Goal: Task Accomplishment & Management: Use online tool/utility

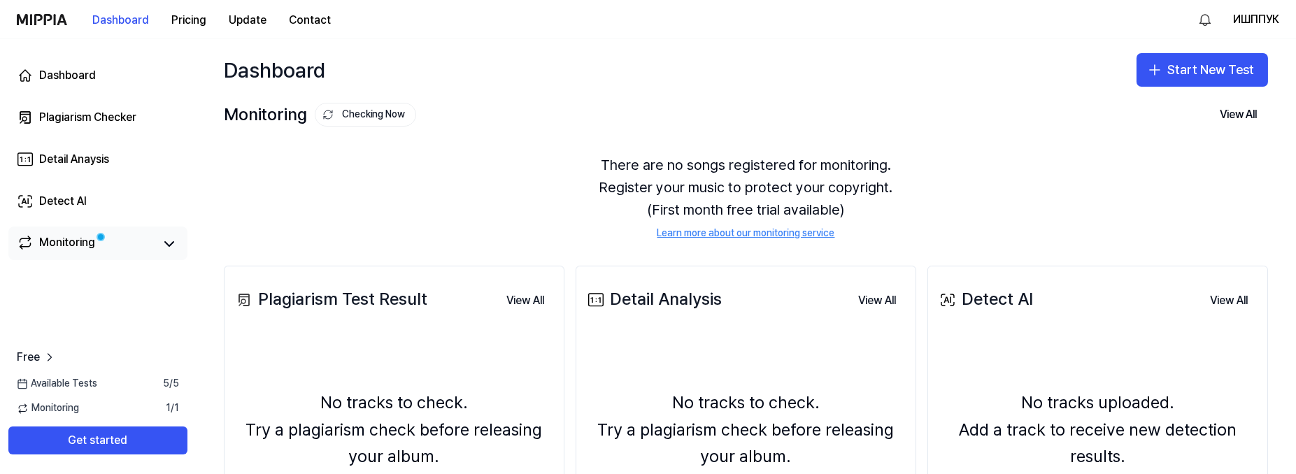
click at [147, 243] on link "Monitoring" at bounding box center [85, 244] width 137 height 20
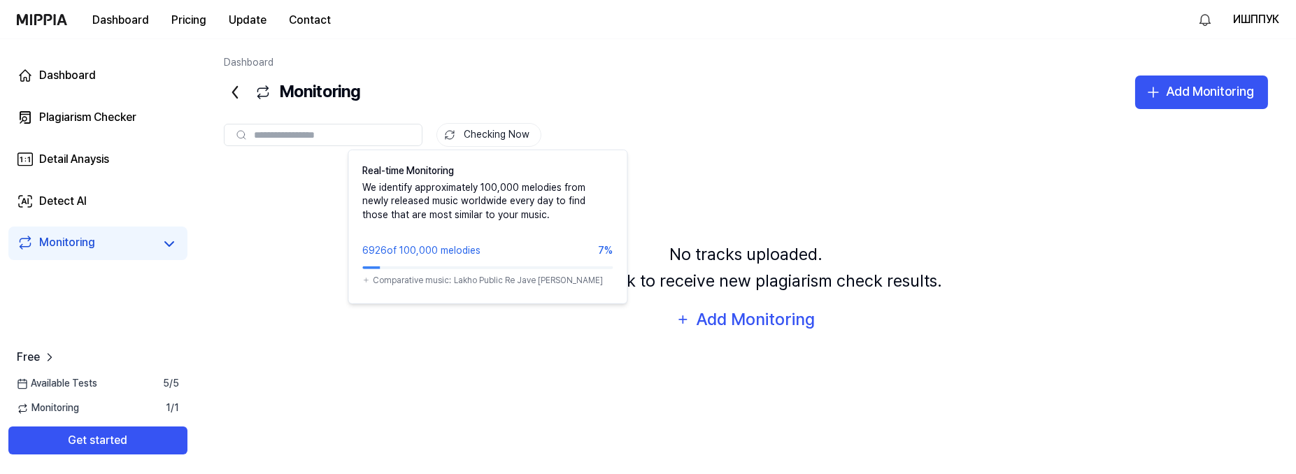
click at [491, 133] on button "Checking Now" at bounding box center [488, 135] width 105 height 24
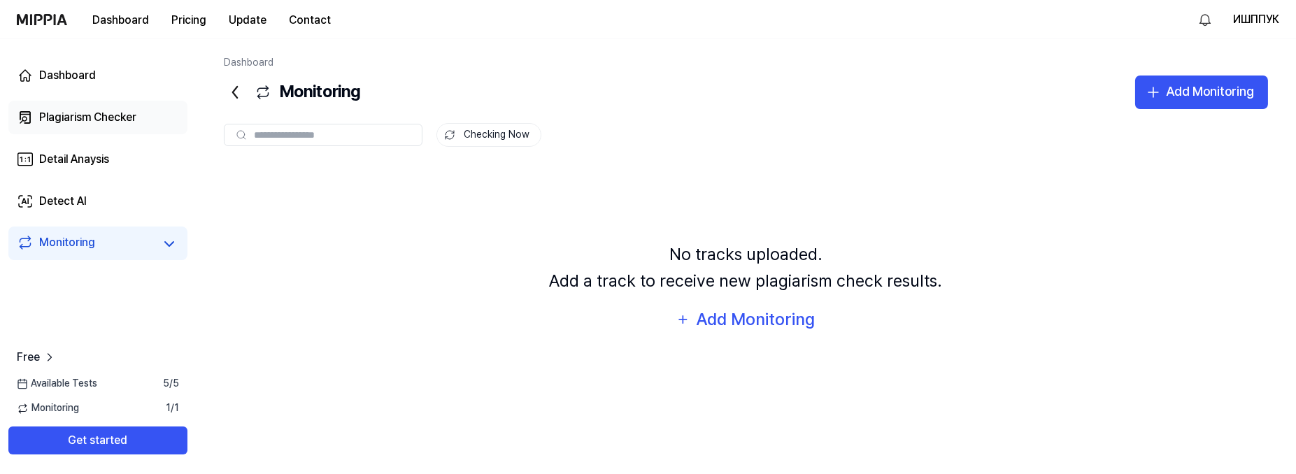
click at [132, 123] on div "Plagiarism Checker" at bounding box center [87, 117] width 97 height 17
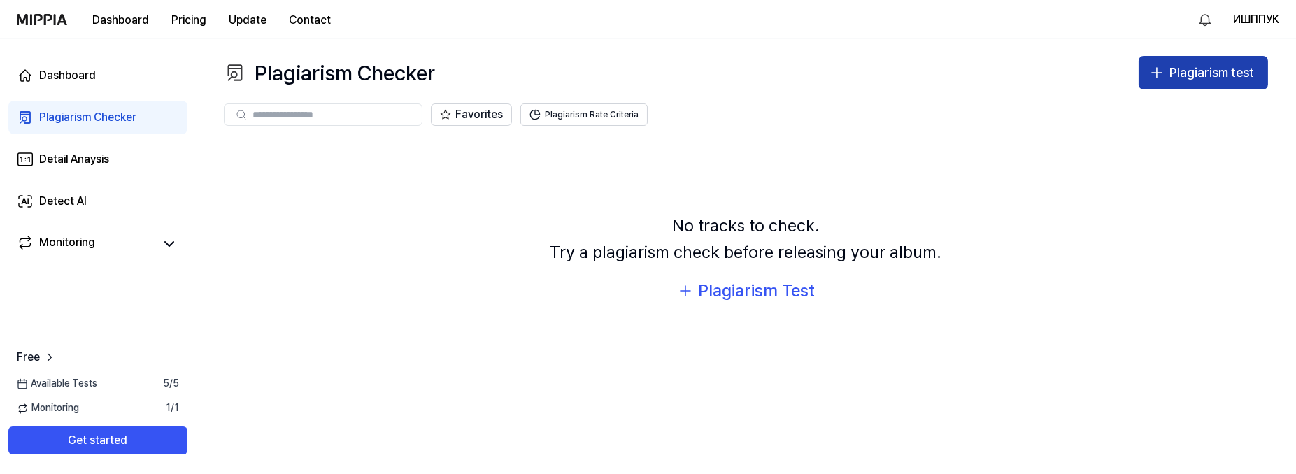
click at [1186, 66] on div "Plagiarism test" at bounding box center [1211, 73] width 85 height 20
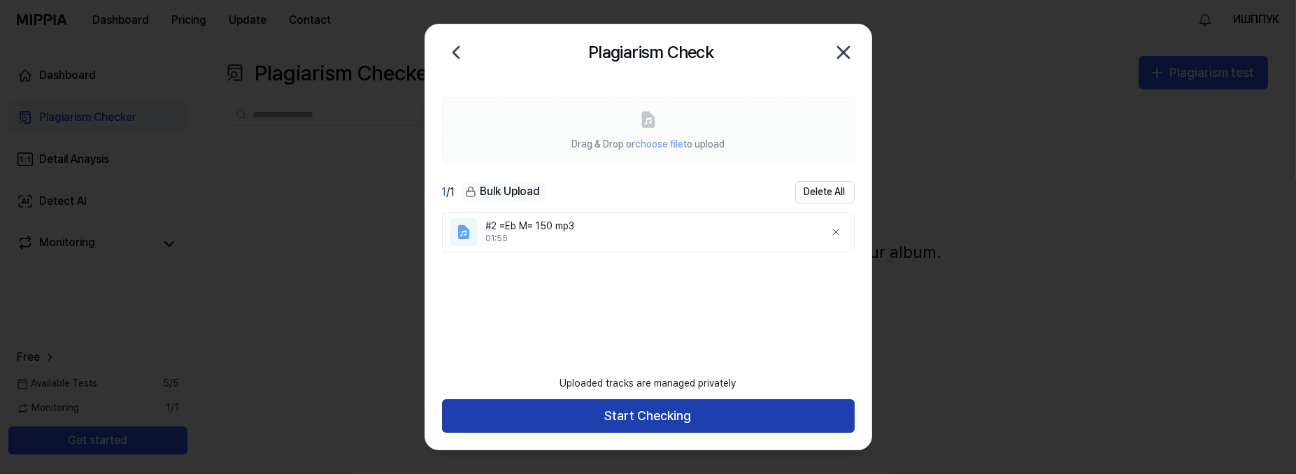
click at [620, 418] on button "Start Checking" at bounding box center [648, 416] width 413 height 34
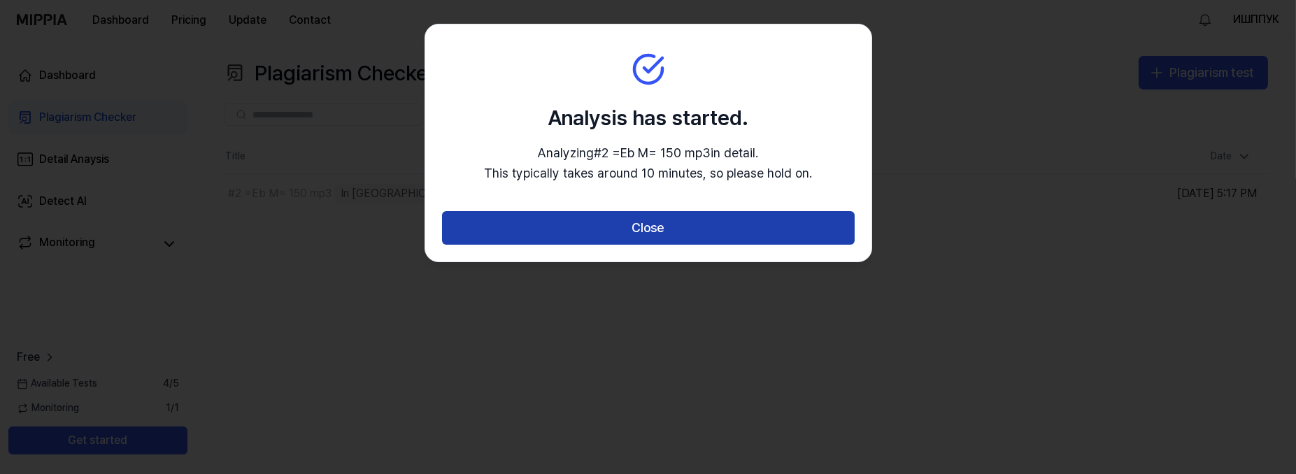
click at [625, 228] on button "Close" at bounding box center [648, 228] width 413 height 34
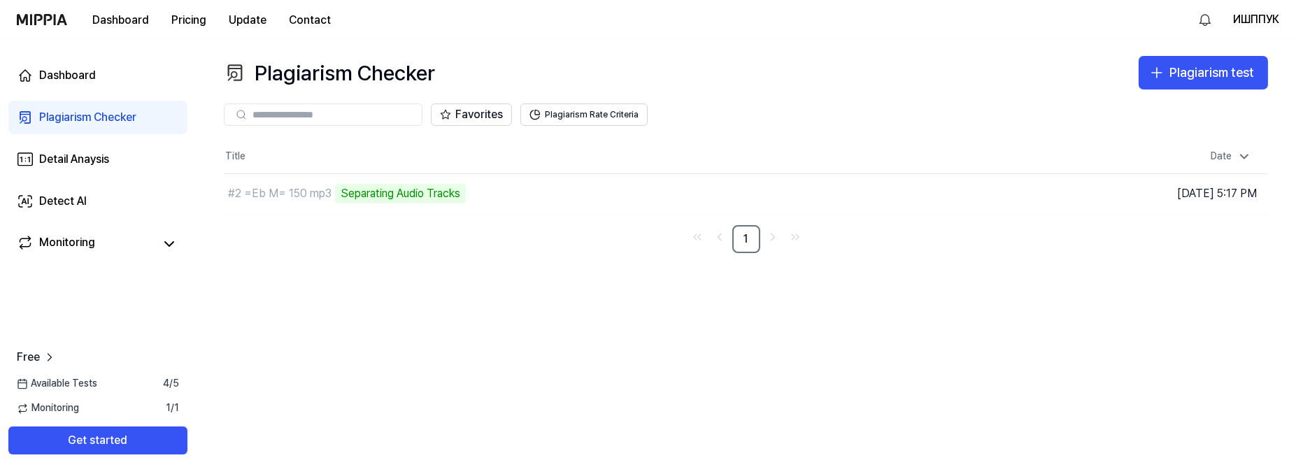
click at [1182, 55] on div "Plagiarism Checker Plagiarism test Plagiarism Checker Detail Analysis Detect AI…" at bounding box center [746, 256] width 1100 height 435
click at [1181, 66] on div "Plagiarism test" at bounding box center [1211, 73] width 85 height 20
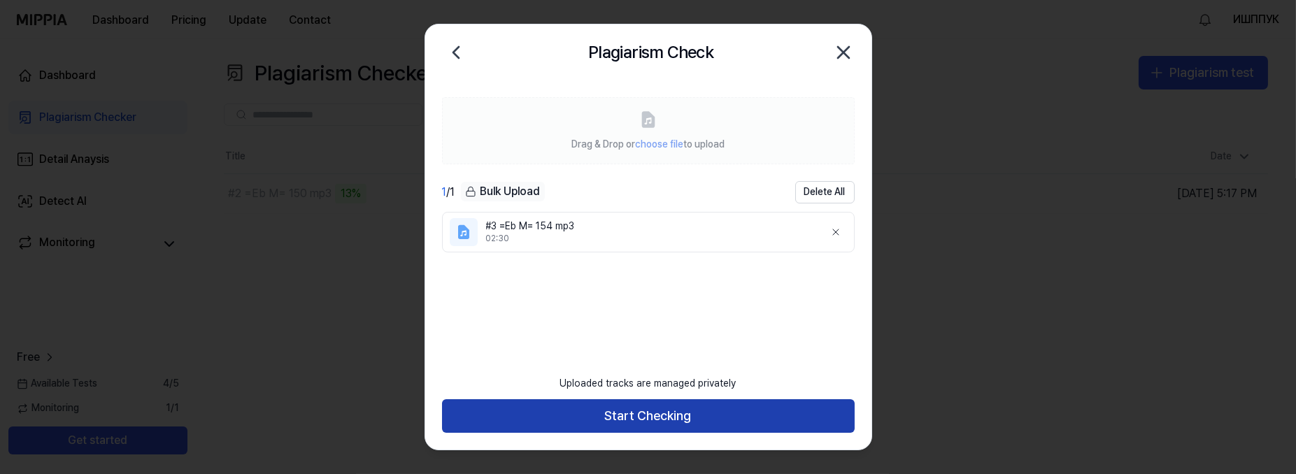
click at [659, 413] on button "Start Checking" at bounding box center [648, 416] width 413 height 34
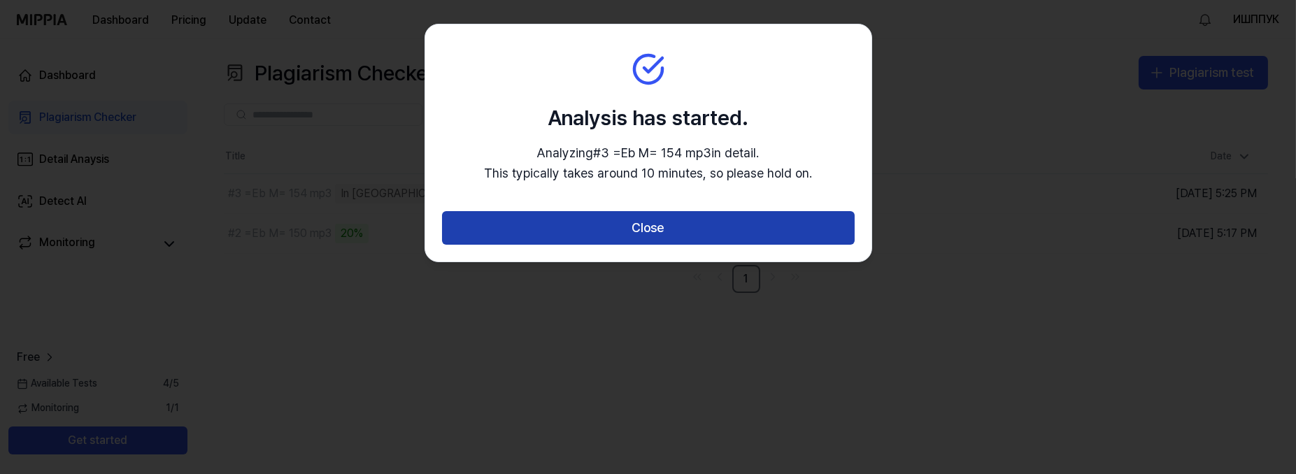
click at [651, 234] on button "Close" at bounding box center [648, 228] width 413 height 34
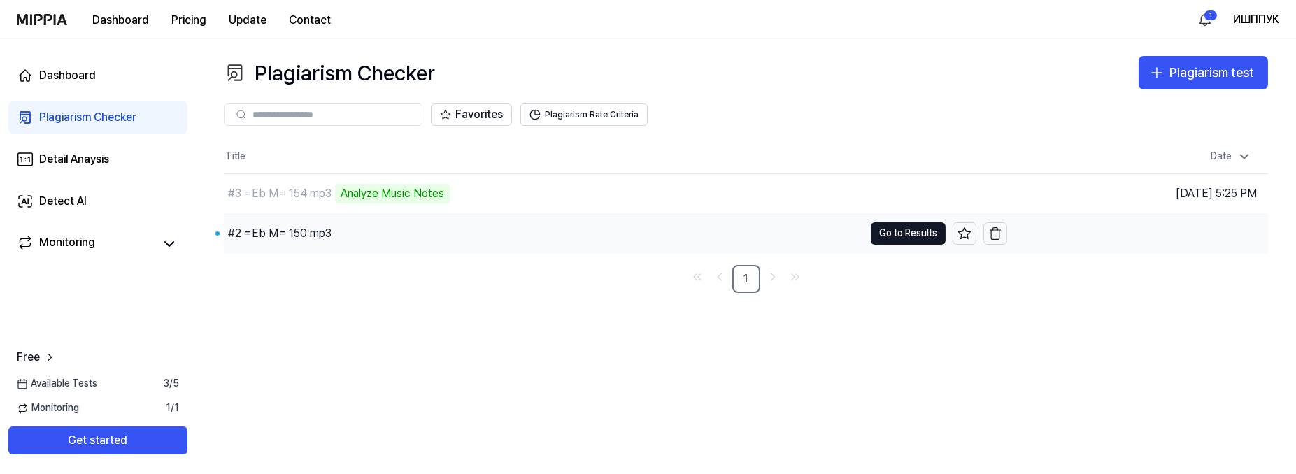
click at [787, 241] on div "#2 =Eb M= 150 mp3" at bounding box center [544, 233] width 640 height 39
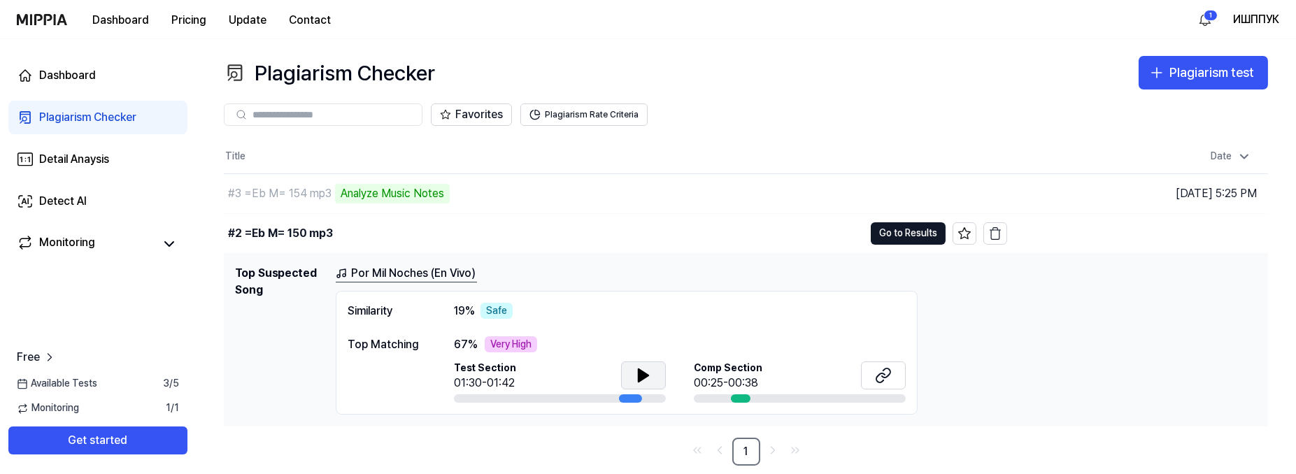
click at [650, 374] on icon at bounding box center [643, 375] width 17 height 17
click at [902, 228] on button "Go to Results" at bounding box center [908, 233] width 75 height 22
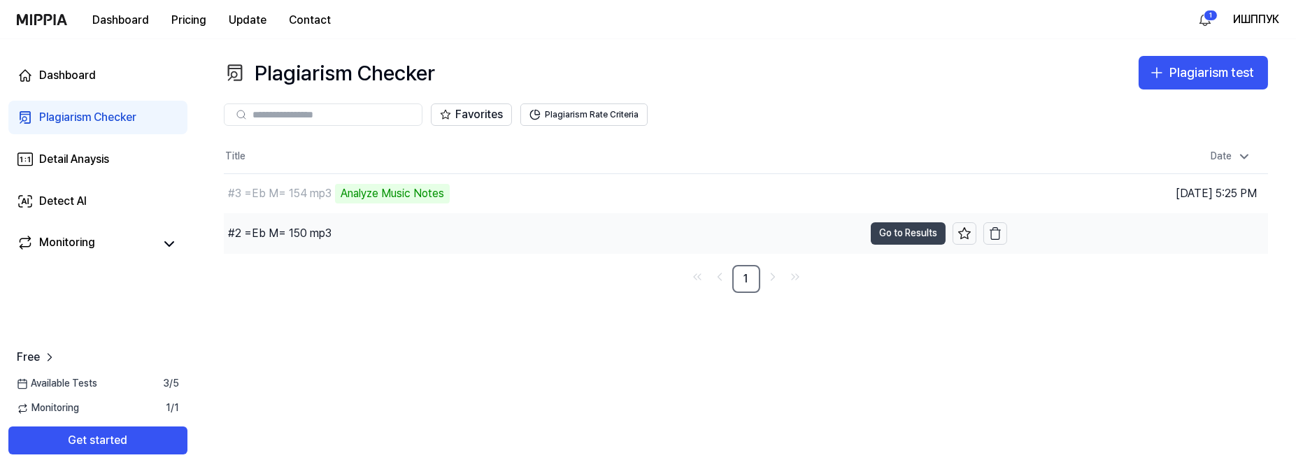
click at [902, 228] on button "Go to Results" at bounding box center [908, 233] width 75 height 22
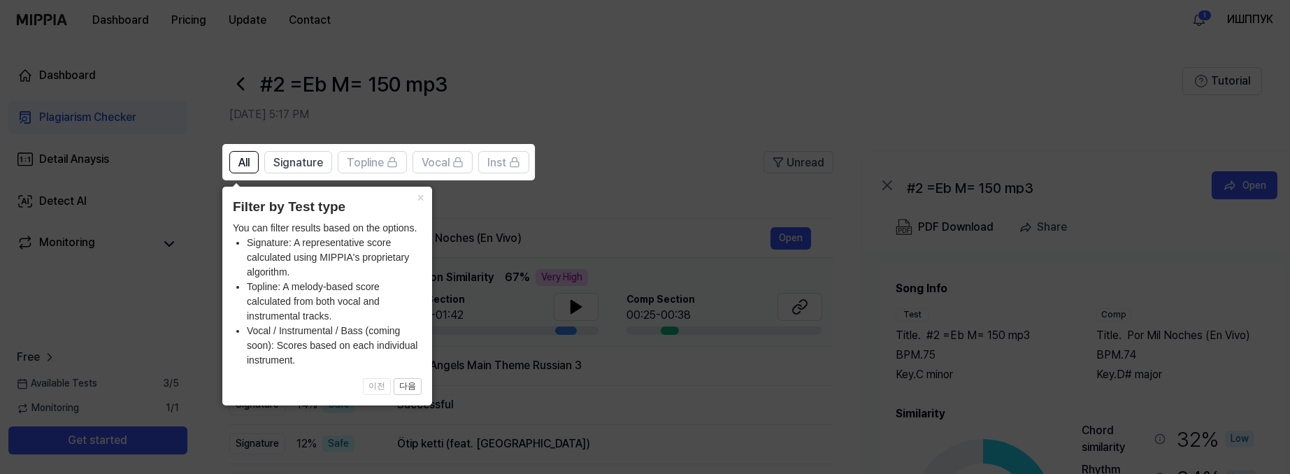
click at [599, 224] on icon at bounding box center [648, 237] width 1296 height 474
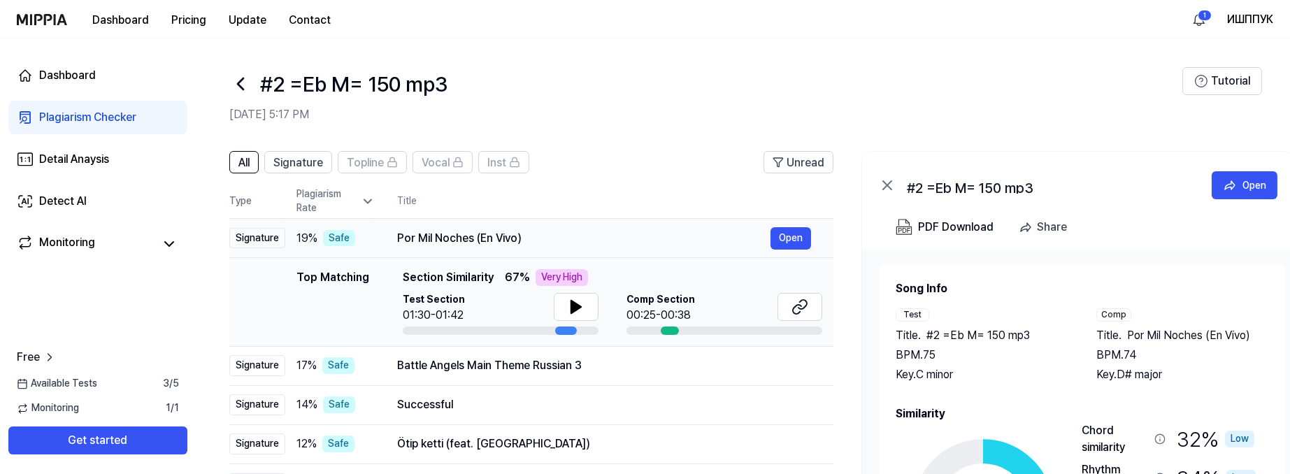
scroll to position [63, 0]
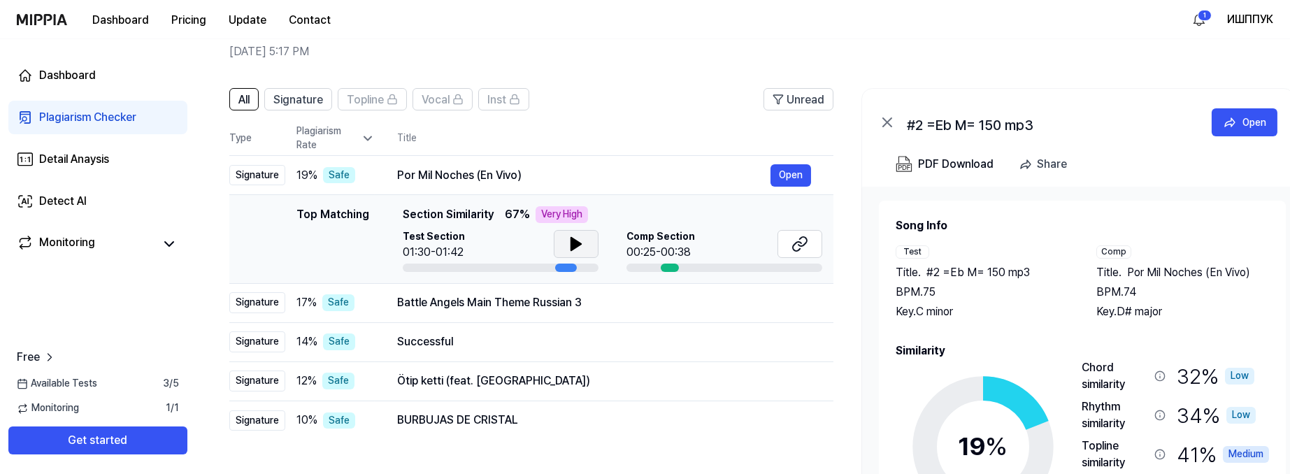
click at [576, 245] on icon at bounding box center [576, 244] width 10 height 13
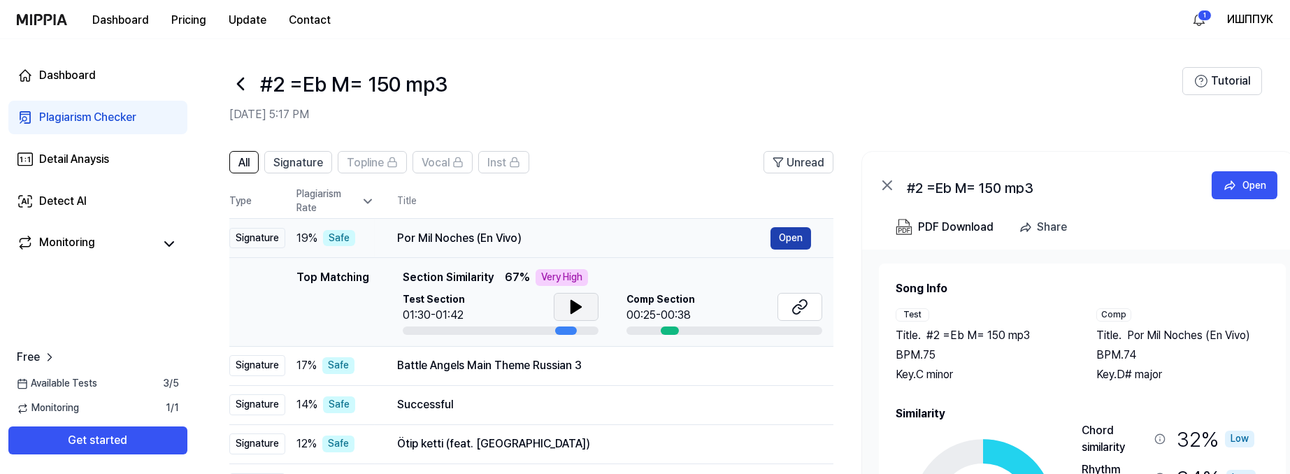
click at [795, 241] on button "Open" at bounding box center [791, 238] width 41 height 22
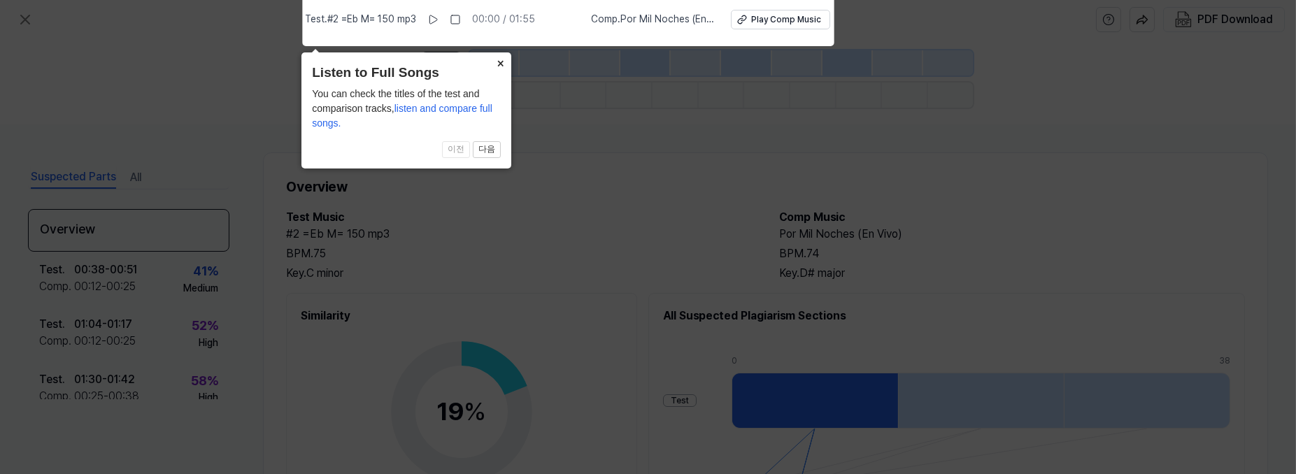
click at [501, 66] on button "×" at bounding box center [500, 62] width 22 height 20
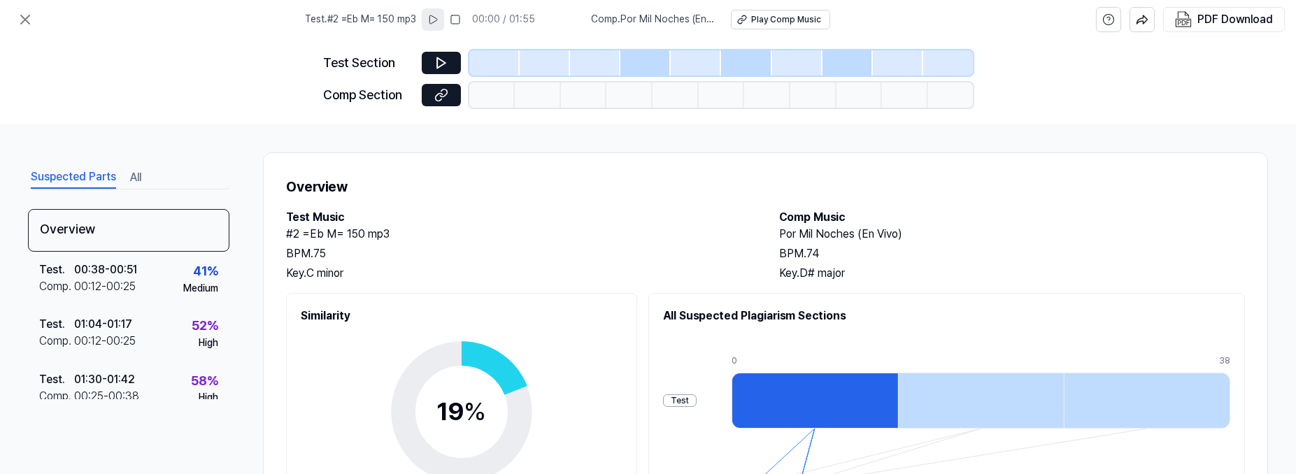
click at [437, 21] on icon at bounding box center [433, 19] width 8 height 8
click at [492, 55] on div at bounding box center [494, 62] width 50 height 25
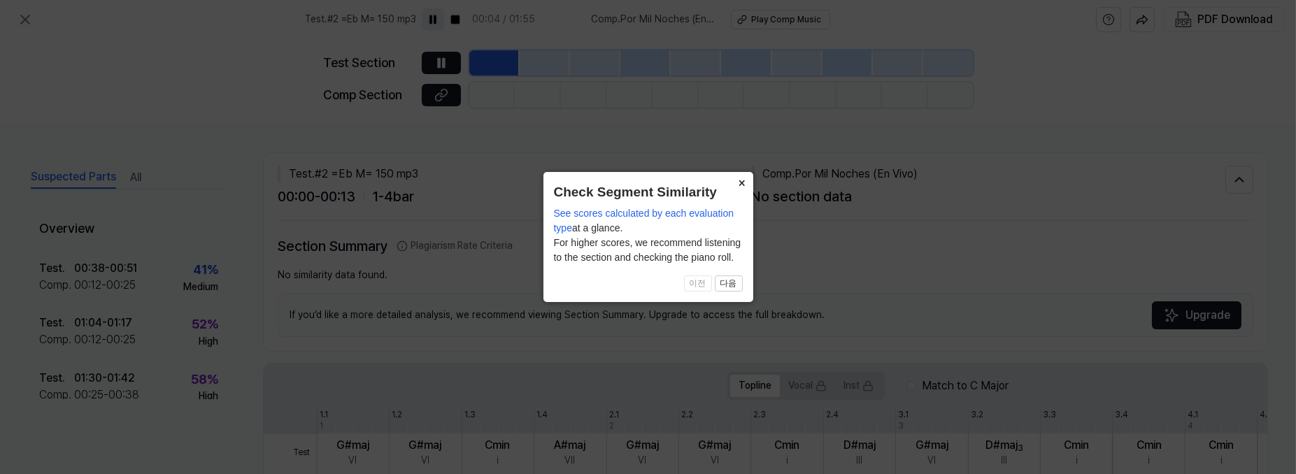
click at [738, 183] on button "×" at bounding box center [742, 182] width 22 height 20
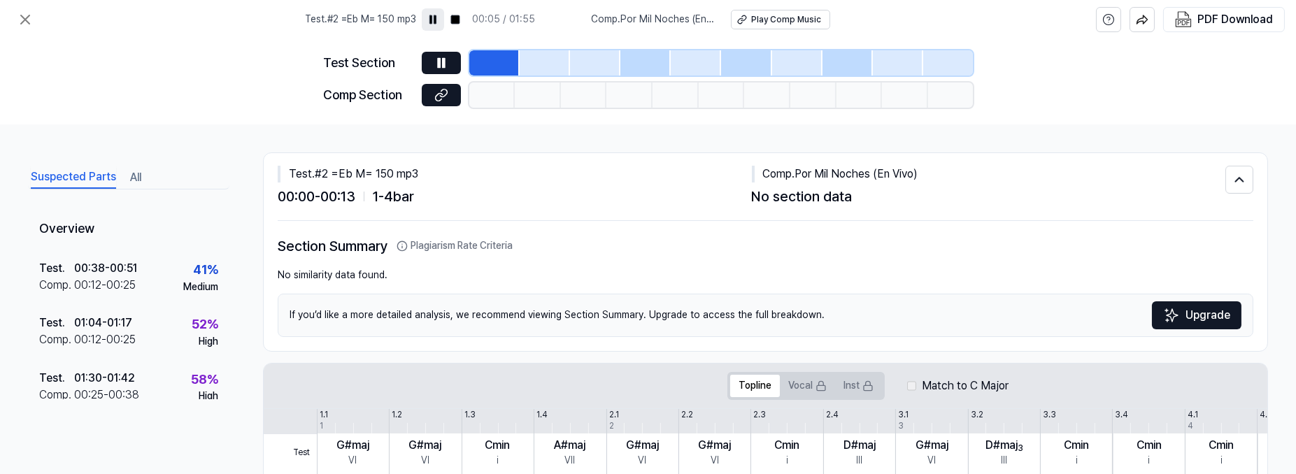
click at [549, 69] on div at bounding box center [545, 62] width 50 height 25
click at [594, 67] on div at bounding box center [595, 62] width 50 height 25
click at [636, 64] on div at bounding box center [645, 62] width 50 height 25
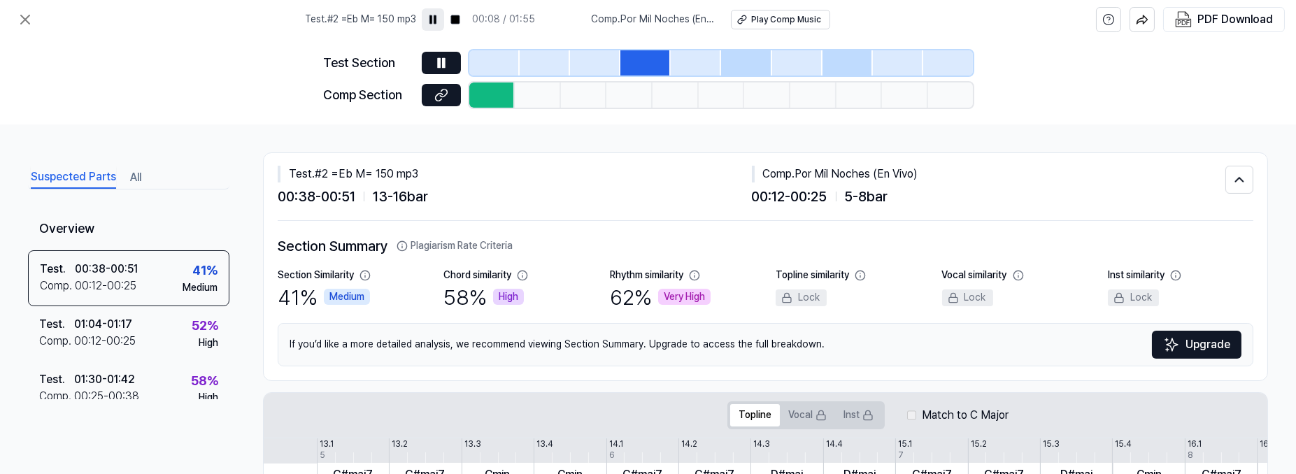
click at [576, 64] on div at bounding box center [595, 62] width 50 height 25
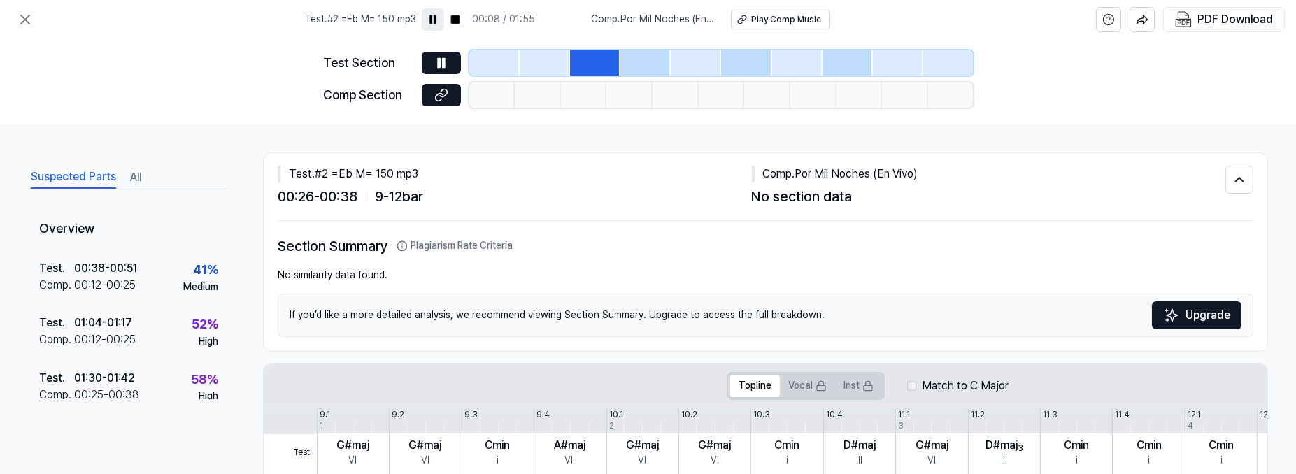
click at [659, 57] on div at bounding box center [645, 62] width 50 height 25
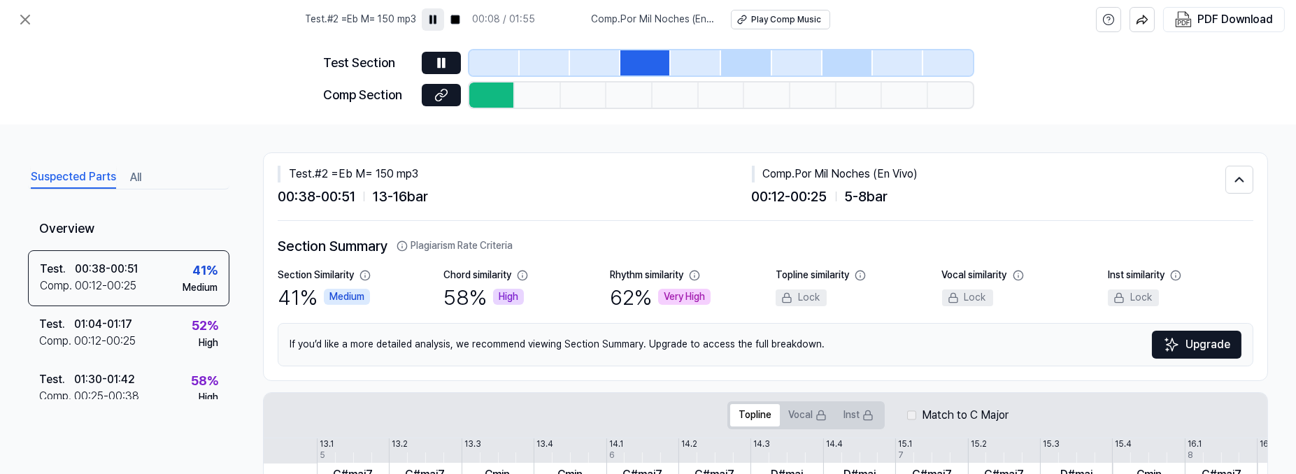
click at [706, 60] on div at bounding box center [696, 62] width 50 height 25
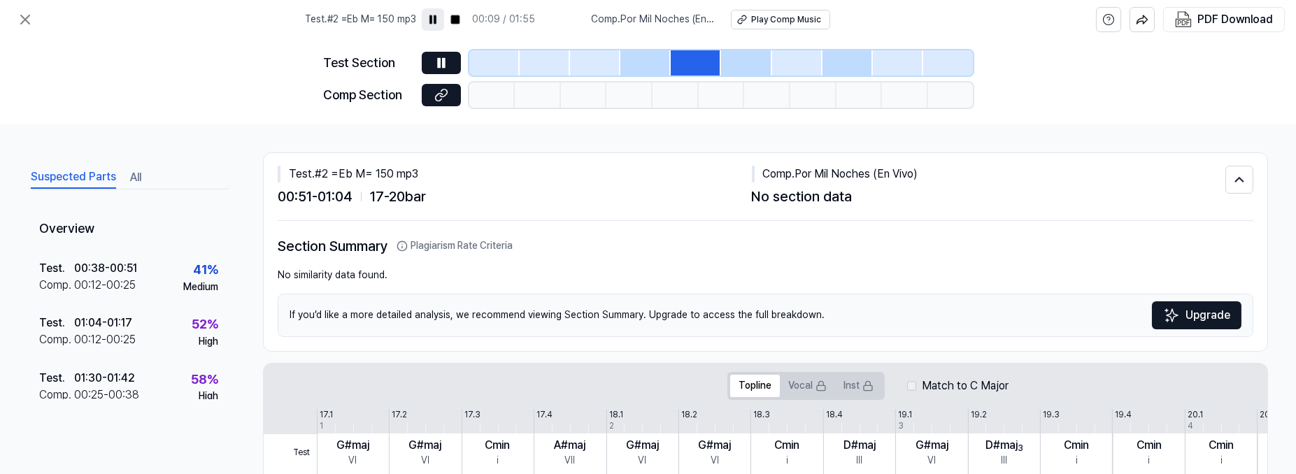
click at [752, 60] on div at bounding box center [746, 62] width 50 height 25
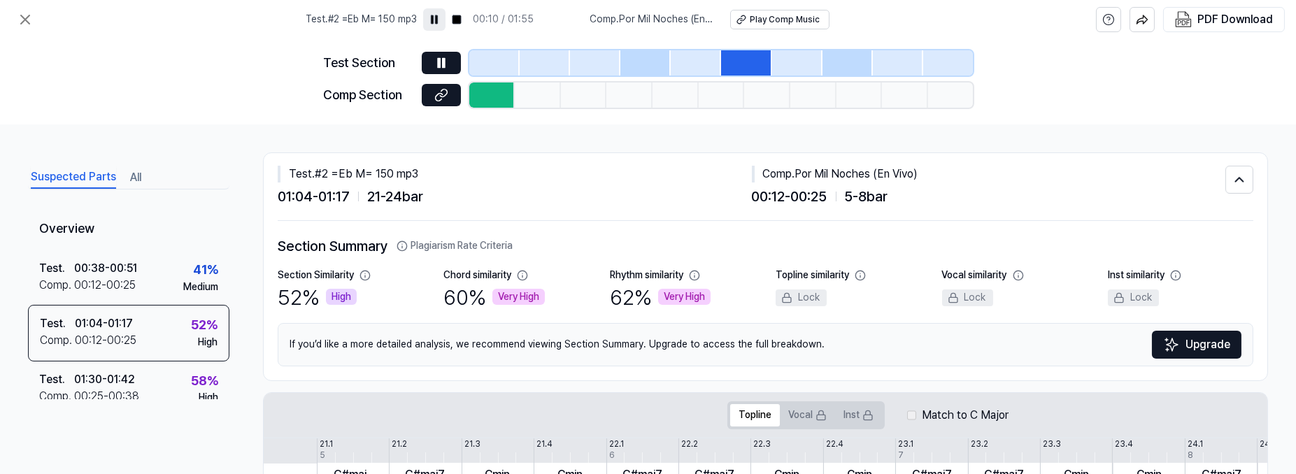
click at [501, 101] on div at bounding box center [492, 95] width 46 height 25
click at [434, 16] on rect at bounding box center [433, 19] width 2 height 8
click at [447, 94] on icon at bounding box center [441, 95] width 14 height 14
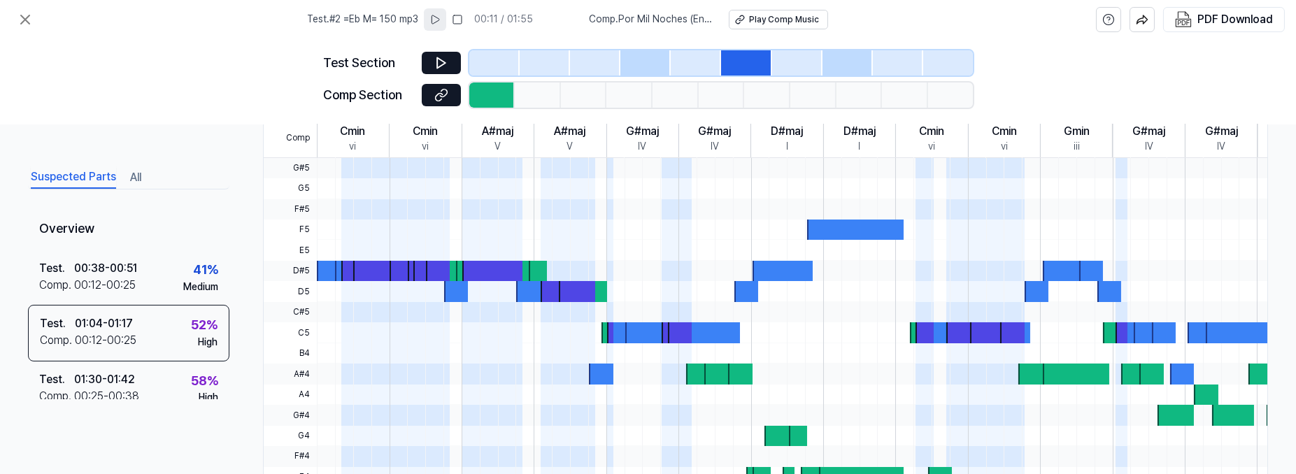
scroll to position [483, 0]
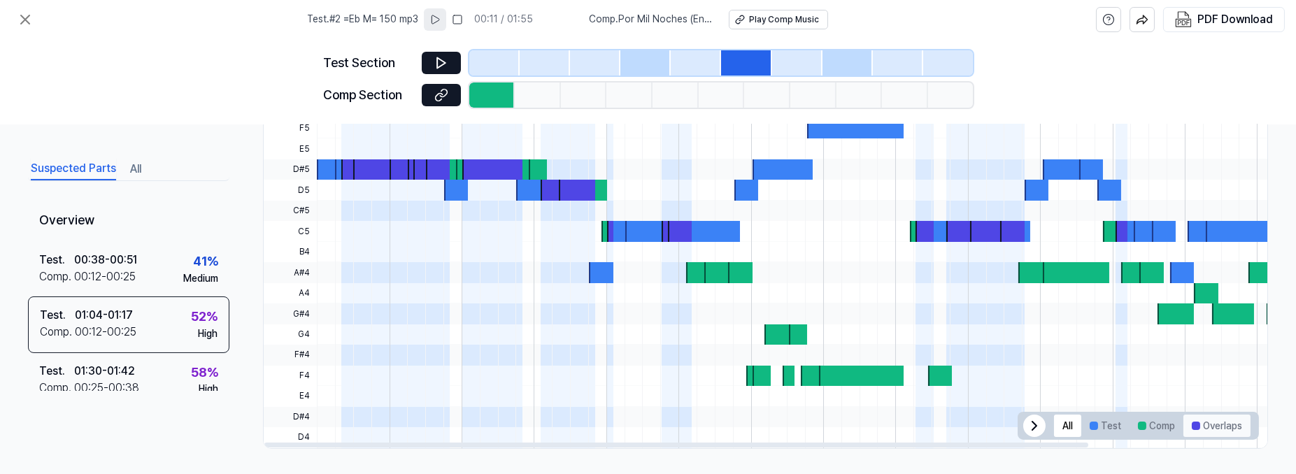
click at [1213, 416] on button "Overlaps" at bounding box center [1216, 426] width 67 height 22
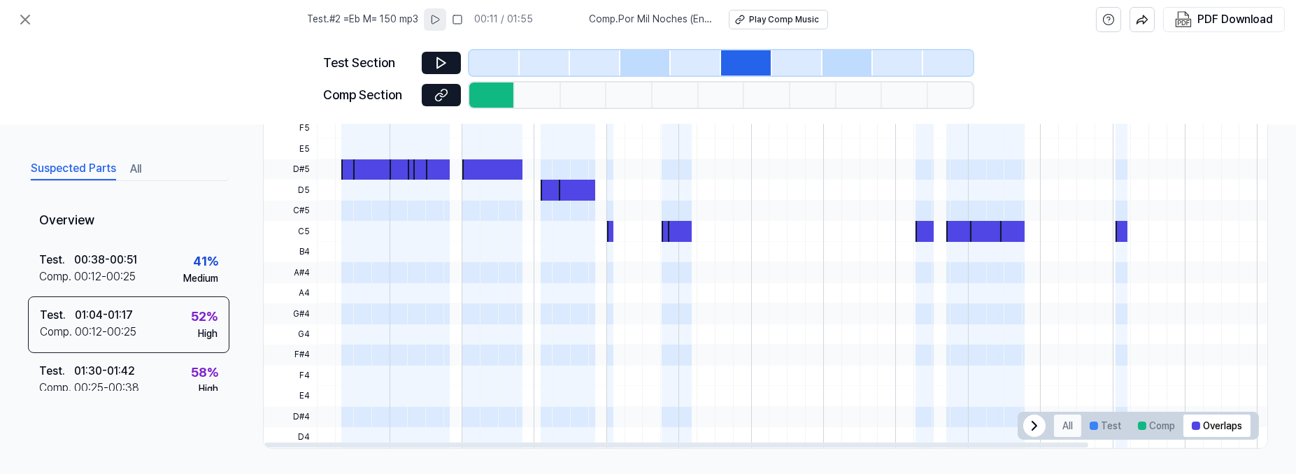
click at [1063, 418] on button "All" at bounding box center [1067, 426] width 27 height 22
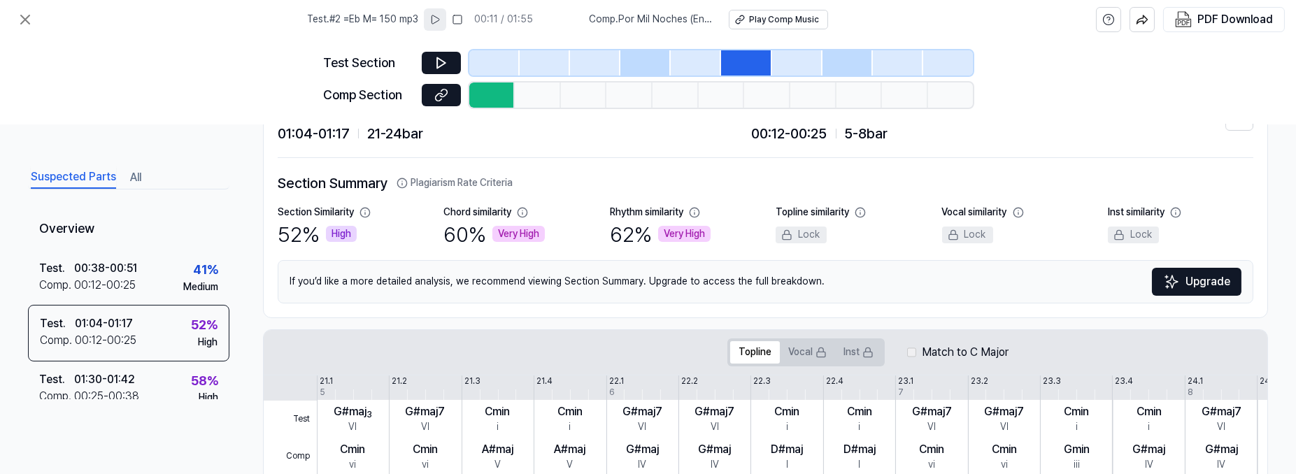
scroll to position [0, 0]
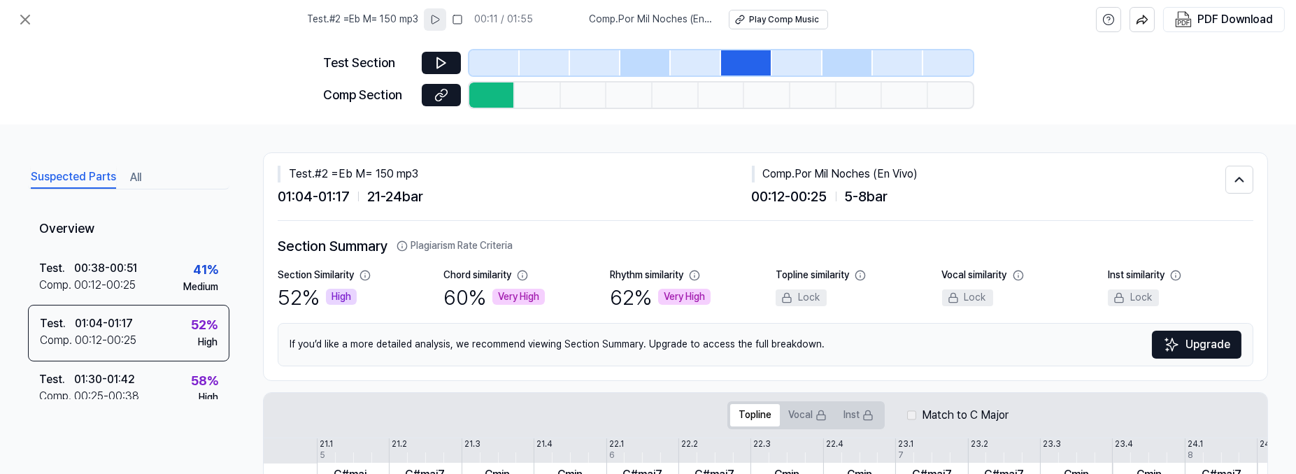
click at [683, 62] on div at bounding box center [696, 62] width 50 height 25
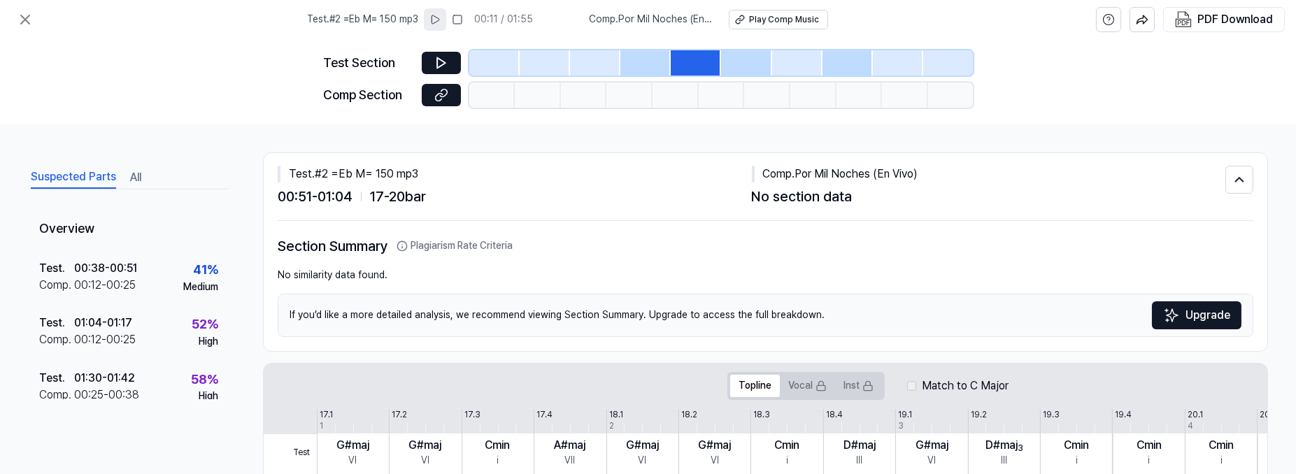
click at [648, 60] on div at bounding box center [645, 62] width 50 height 25
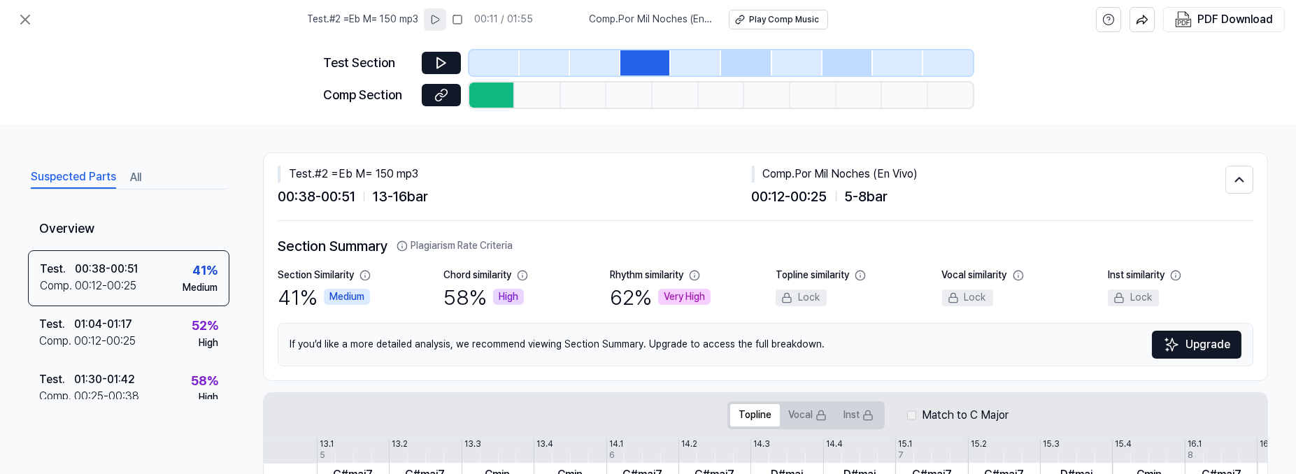
click at [752, 62] on div at bounding box center [746, 62] width 50 height 25
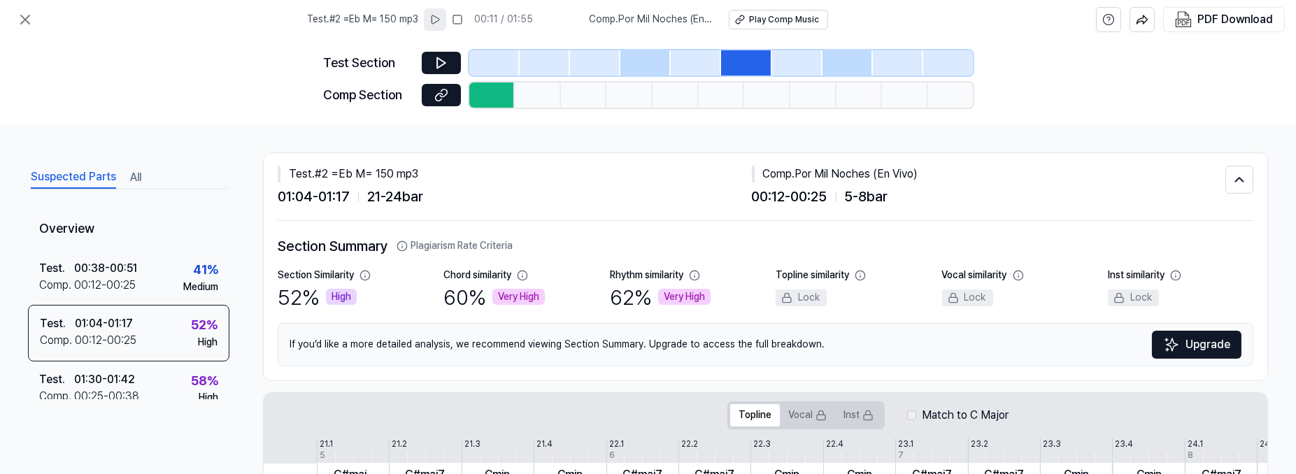
click at [646, 60] on div at bounding box center [645, 62] width 50 height 25
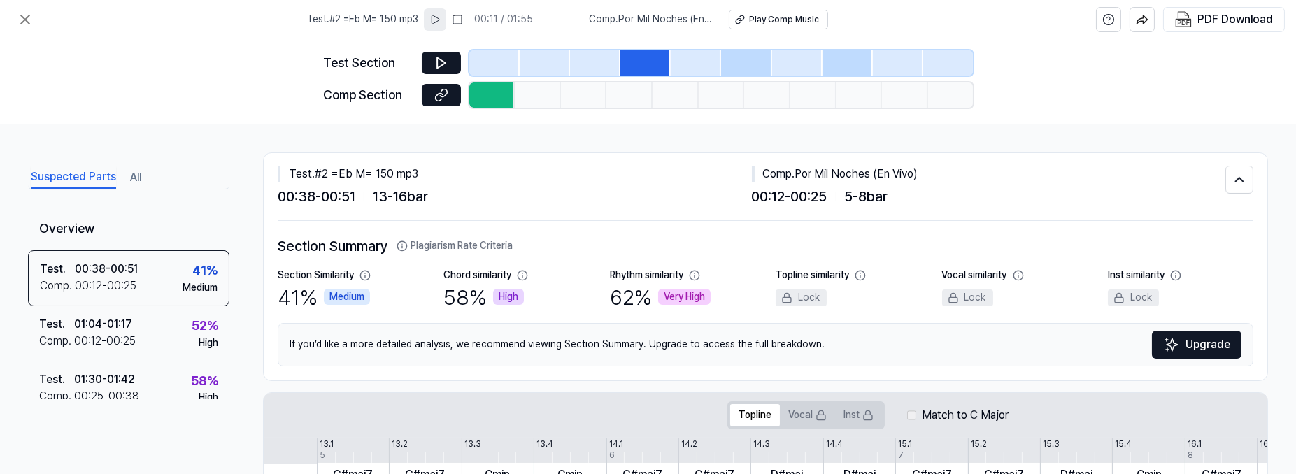
click at [757, 63] on div at bounding box center [746, 62] width 50 height 25
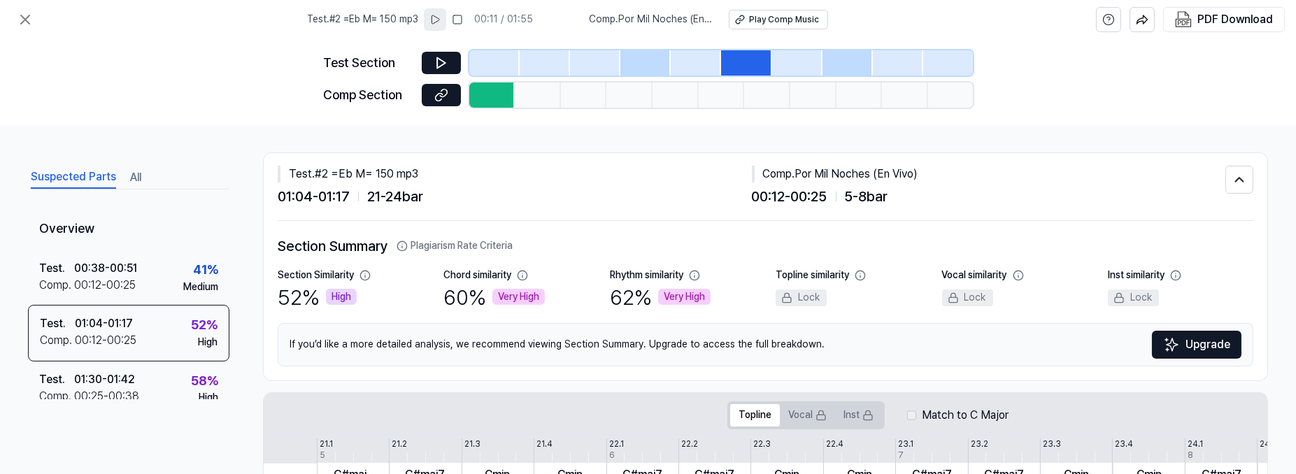
click at [853, 63] on div at bounding box center [847, 62] width 50 height 25
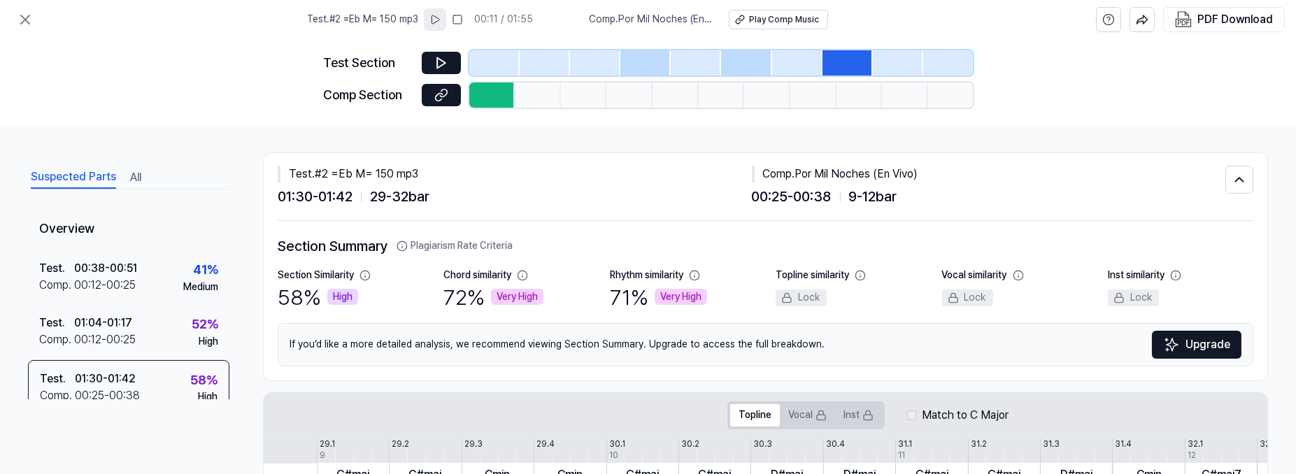
click at [735, 62] on div at bounding box center [746, 62] width 50 height 25
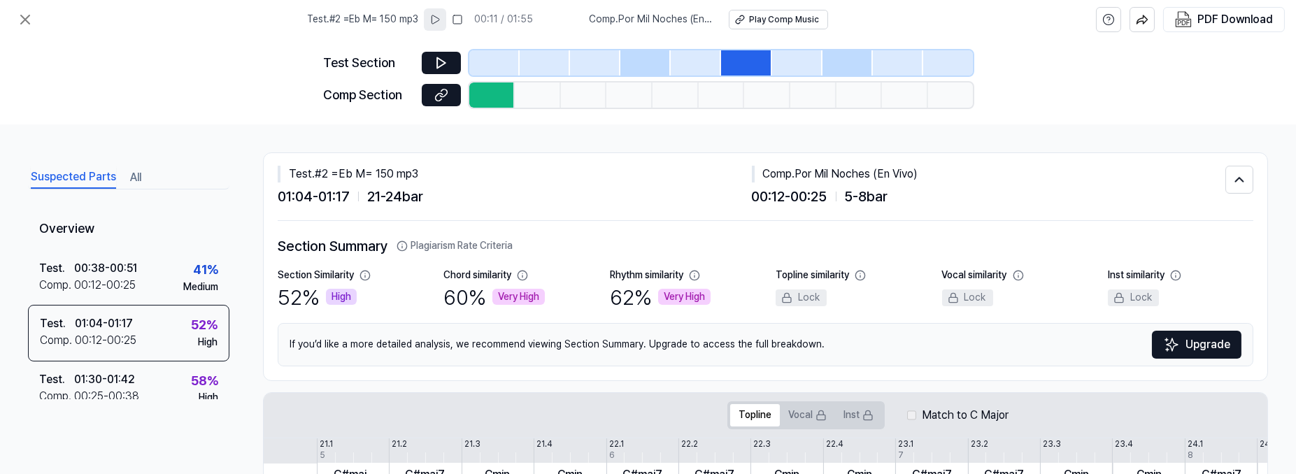
click at [841, 64] on div at bounding box center [847, 62] width 50 height 25
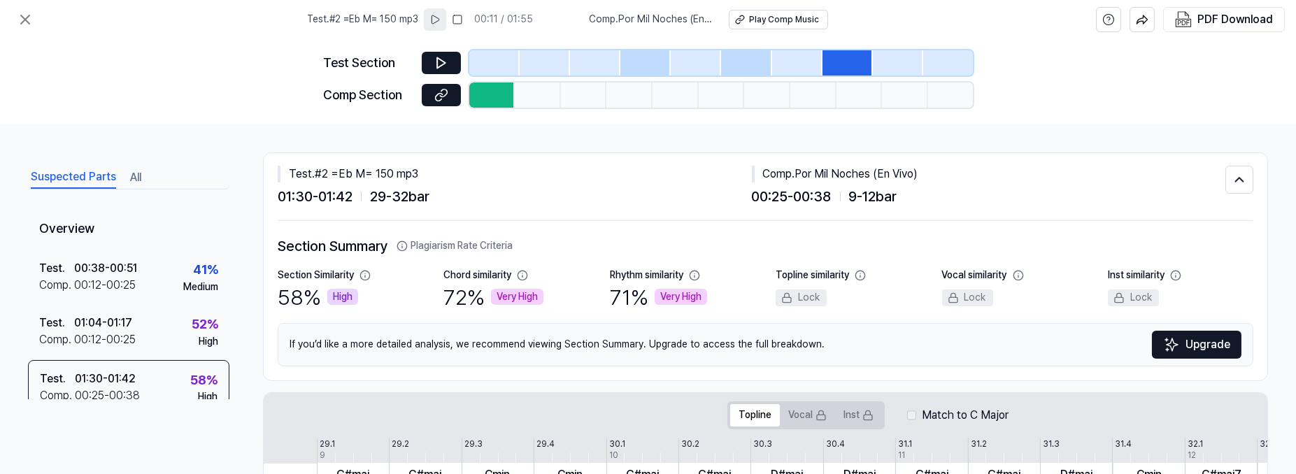
click at [618, 66] on div at bounding box center [595, 62] width 50 height 25
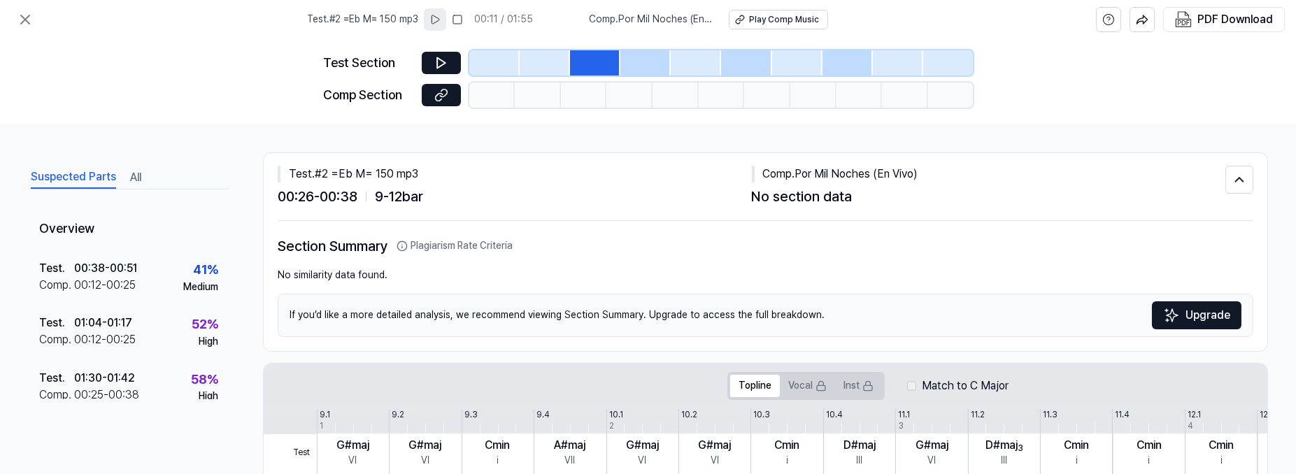
click at [824, 60] on div at bounding box center [847, 62] width 50 height 25
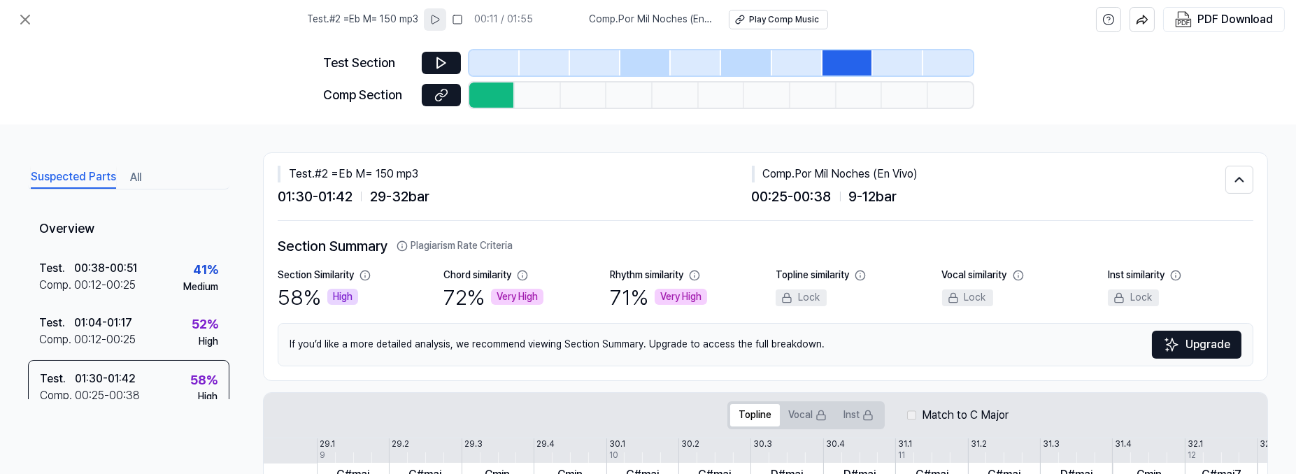
click at [762, 58] on div at bounding box center [746, 62] width 50 height 25
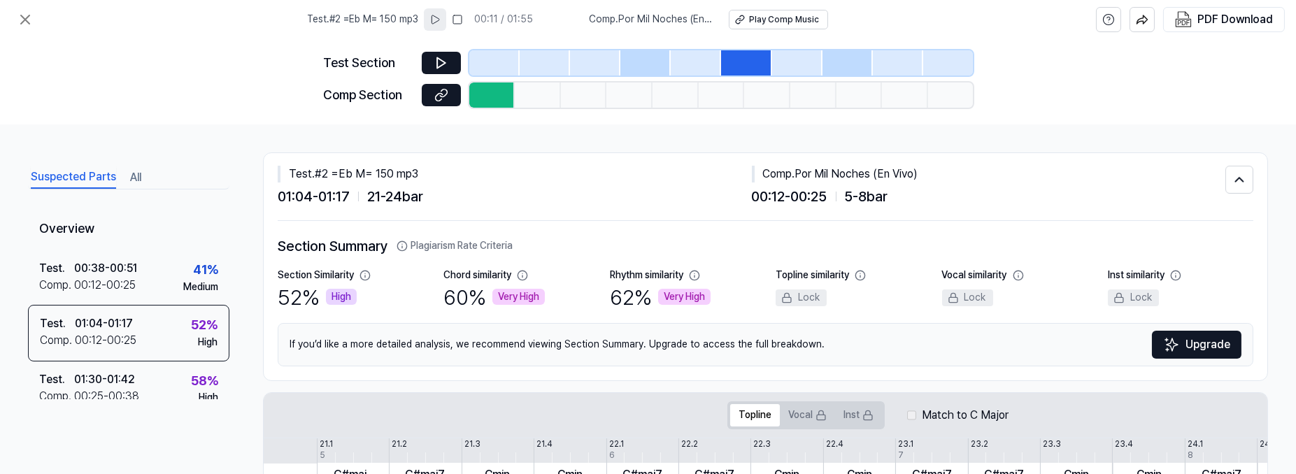
click at [655, 56] on div at bounding box center [645, 62] width 50 height 25
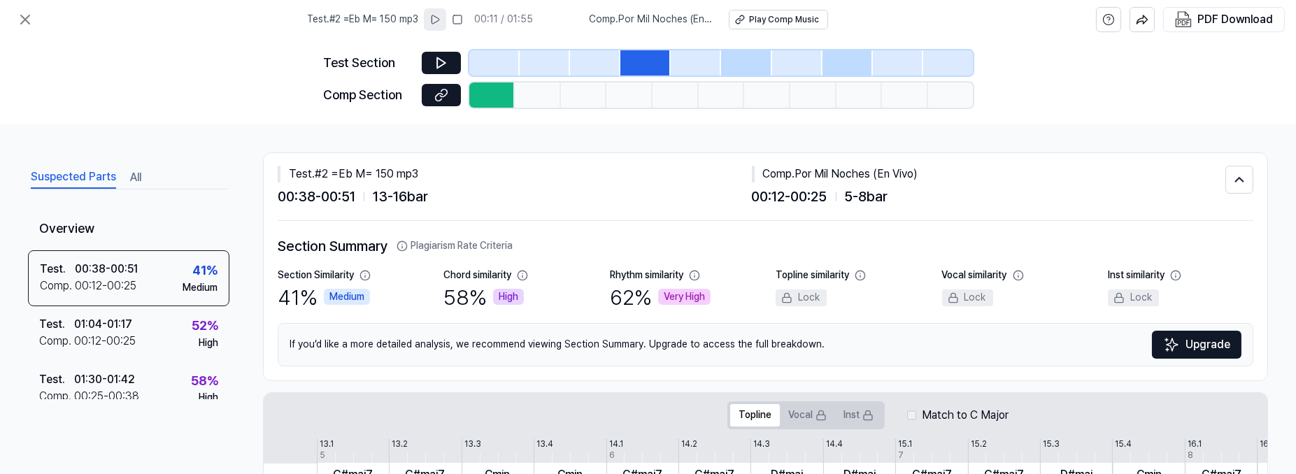
click at [846, 66] on div at bounding box center [847, 62] width 50 height 25
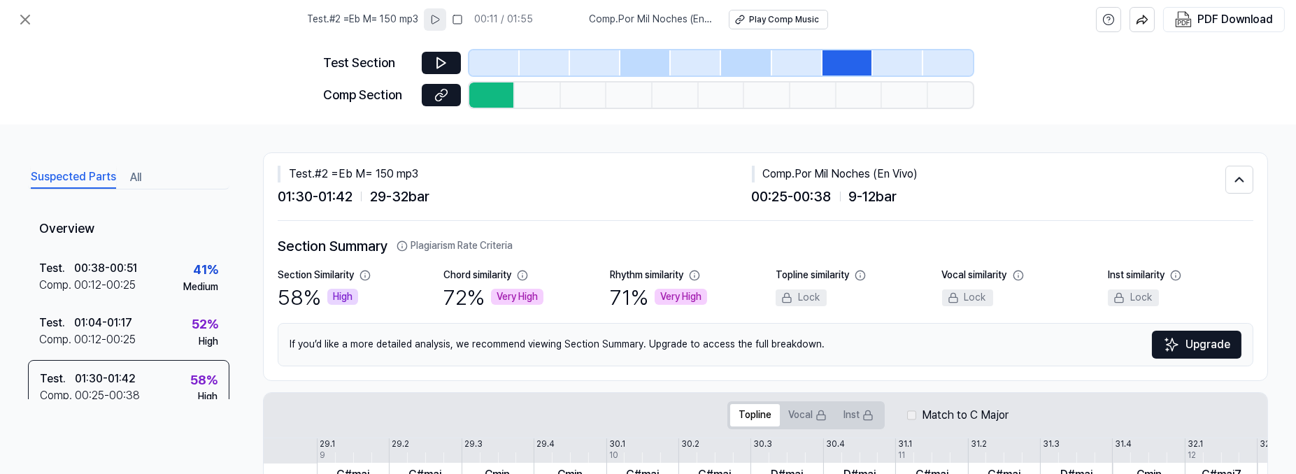
click at [1164, 92] on div "Test Section Comp Section" at bounding box center [648, 81] width 1296 height 85
click at [843, 58] on div at bounding box center [847, 62] width 50 height 25
click at [8, 15] on div "Test . #2 =Eb M= 150 mp3 00:11 / 01:55 Comp . Por Mil Noches (En Vivo) Play Com…" at bounding box center [648, 19] width 1296 height 39
click at [18, 15] on icon at bounding box center [25, 19] width 17 height 17
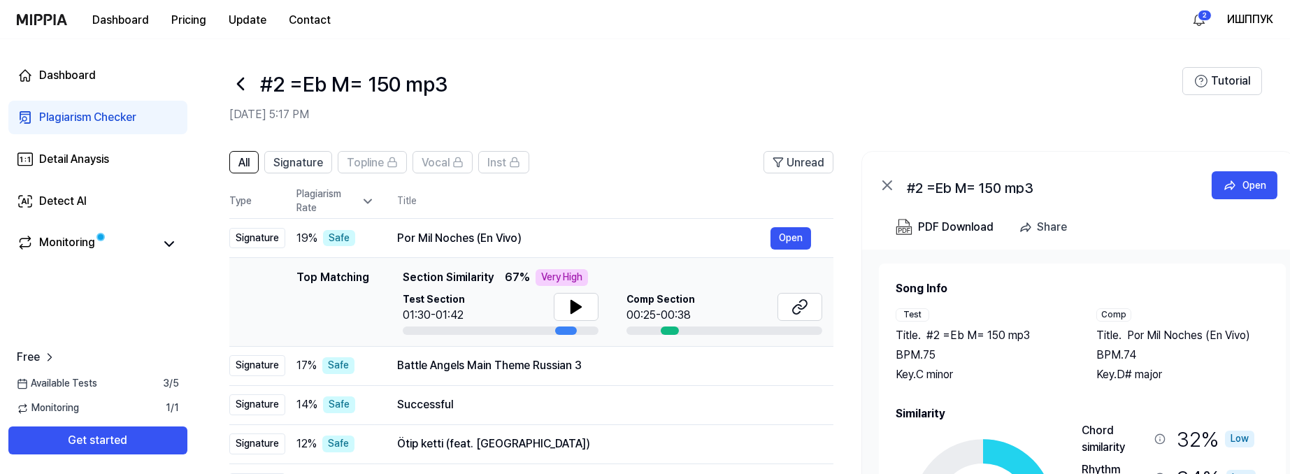
click at [245, 80] on icon at bounding box center [240, 84] width 22 height 22
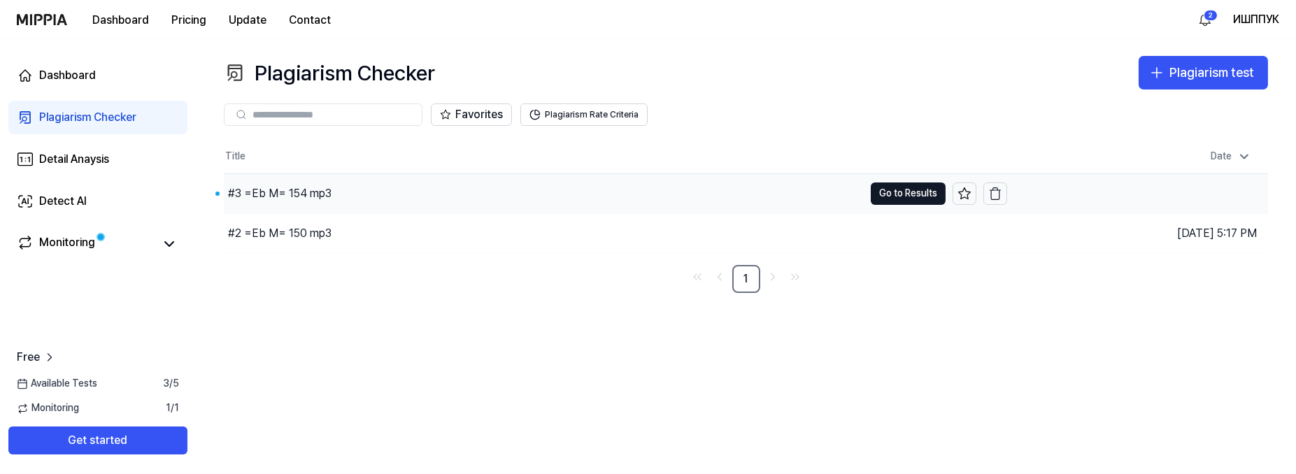
click at [355, 187] on div "#3 =Eb M= 154 mp3" at bounding box center [544, 193] width 640 height 39
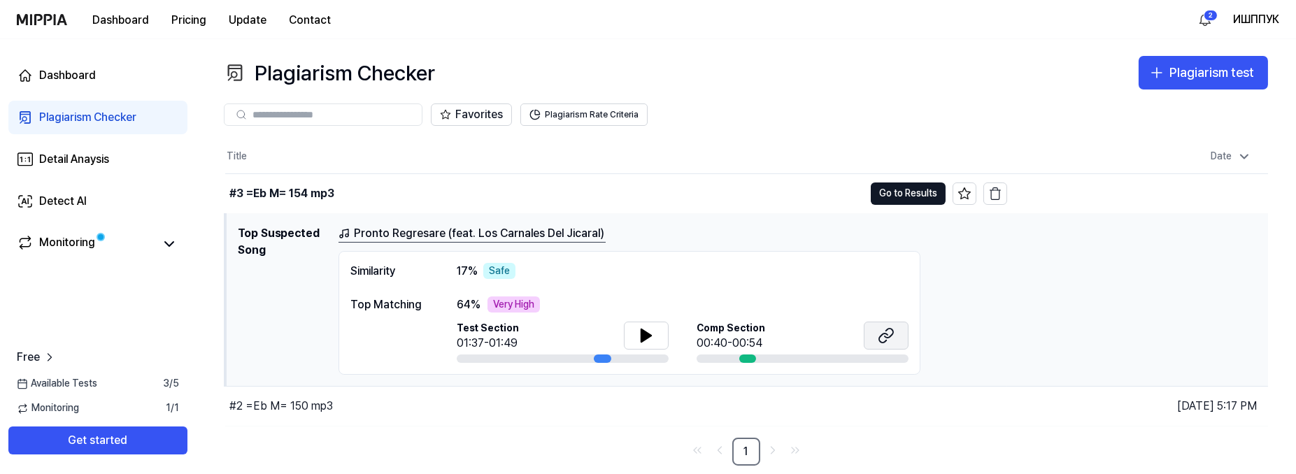
click at [875, 336] on button at bounding box center [886, 336] width 45 height 28
click at [316, 399] on div "#2 =Eb M= 150 mp3" at bounding box center [281, 406] width 104 height 17
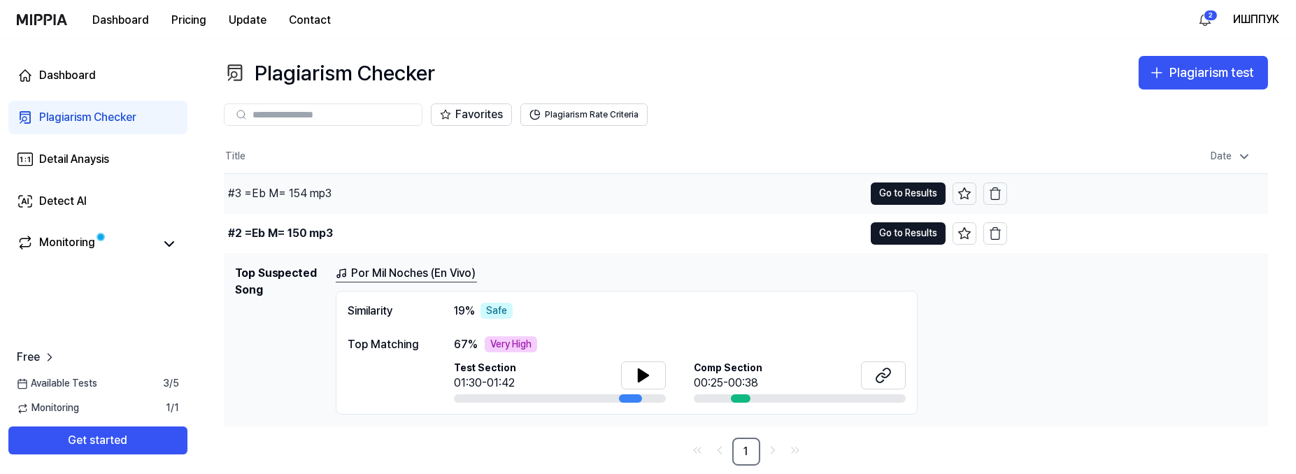
click at [346, 194] on div "#3 =Eb M= 154 mp3" at bounding box center [544, 193] width 640 height 39
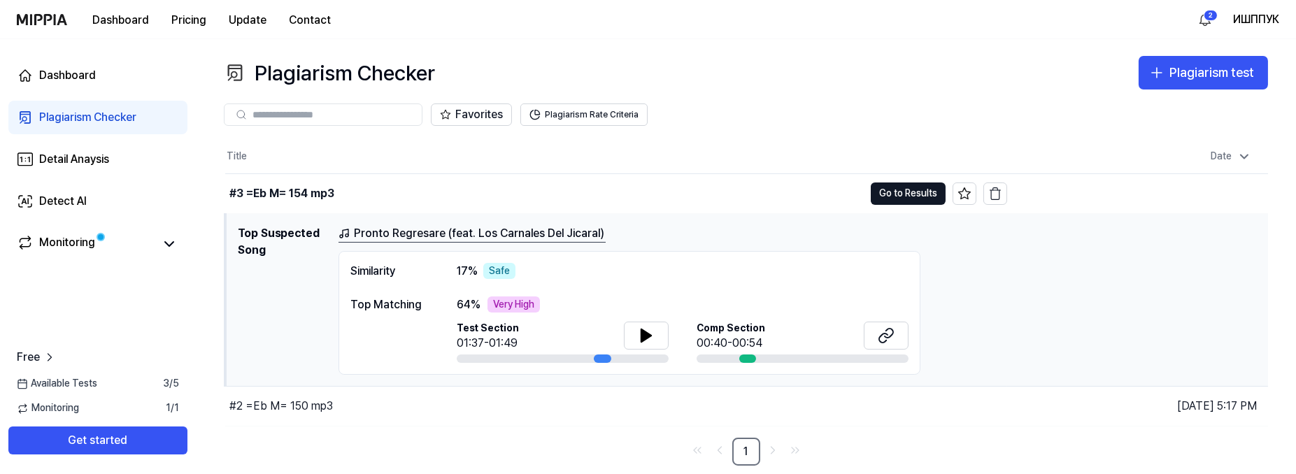
click at [426, 336] on div "Top Matching" at bounding box center [389, 330] width 78 height 67
click at [650, 334] on icon at bounding box center [646, 335] width 10 height 13
click at [648, 334] on icon at bounding box center [649, 334] width 3 height 11
click at [146, 241] on link "Monitoring" at bounding box center [85, 244] width 137 height 20
